Goal: Task Accomplishment & Management: Use online tool/utility

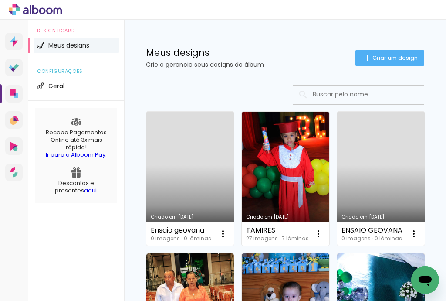
click at [187, 176] on link "Criado em [DATE]" at bounding box center [190, 179] width 88 height 134
